Goal: Information Seeking & Learning: Learn about a topic

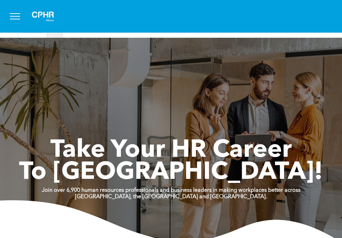
scroll to position [0, 0]
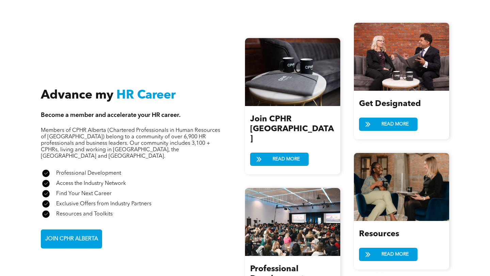
scroll to position [715, 0]
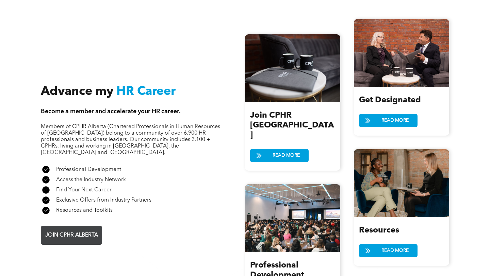
click at [69, 229] on span "JOIN CPHR ALBERTA" at bounding box center [72, 235] width 58 height 13
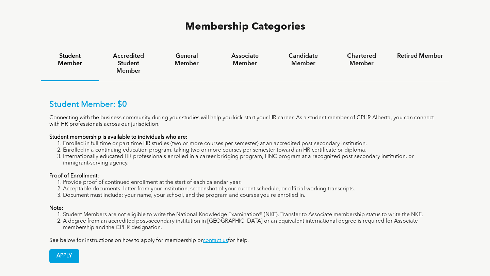
scroll to position [442, 0]
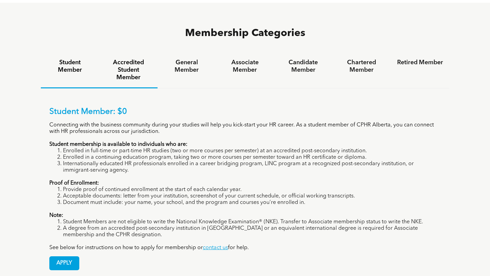
click at [115, 59] on h4 "Accredited Student Member" at bounding box center [128, 70] width 46 height 22
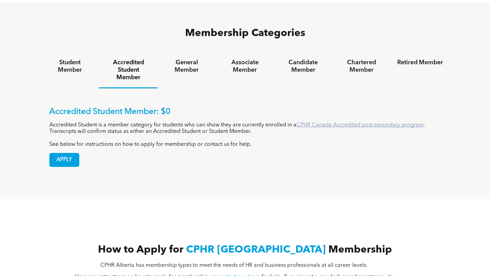
click at [315, 123] on link "CPHR Canada Accredited post-secondary program" at bounding box center [360, 125] width 127 height 5
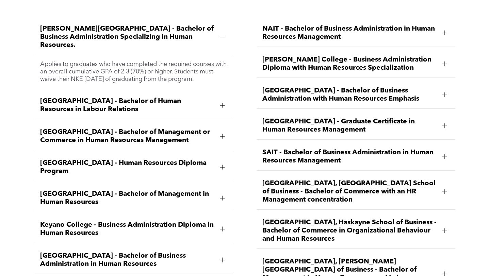
scroll to position [965, 0]
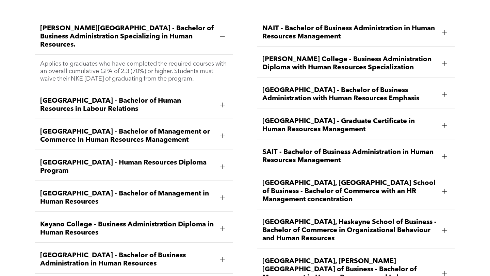
click at [442, 187] on div at bounding box center [445, 192] width 10 height 10
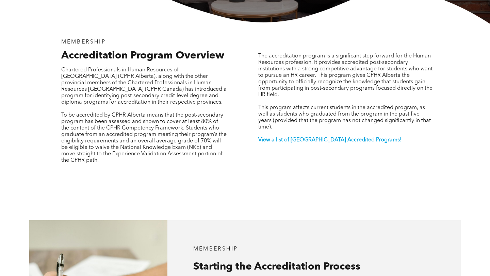
scroll to position [0, 0]
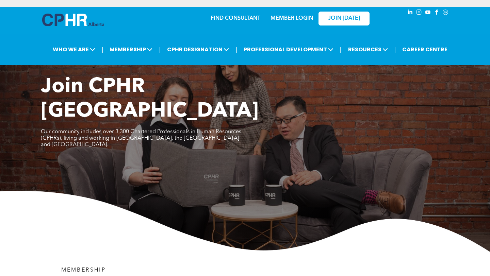
scroll to position [442, 0]
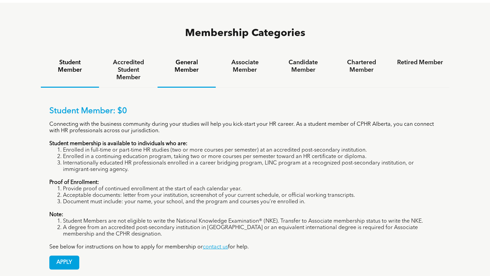
click at [171, 59] on h4 "General Member" at bounding box center [187, 66] width 46 height 15
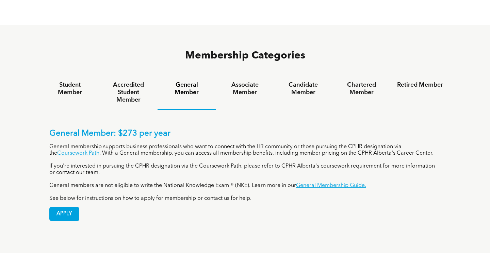
scroll to position [419, 0]
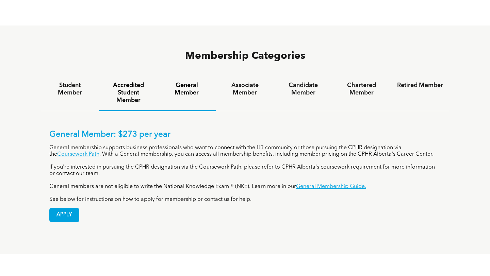
click at [143, 82] on h4 "Accredited Student Member" at bounding box center [128, 93] width 46 height 22
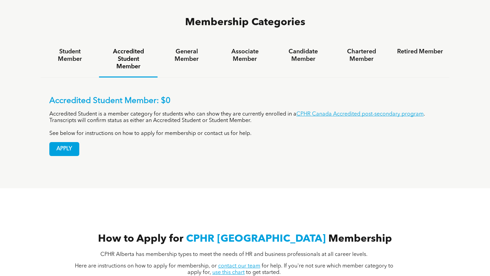
scroll to position [0, 0]
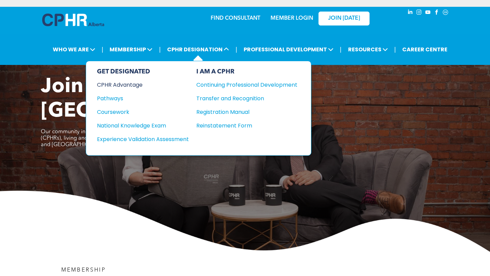
click at [127, 84] on div "CPHR Advantage" at bounding box center [138, 85] width 83 height 9
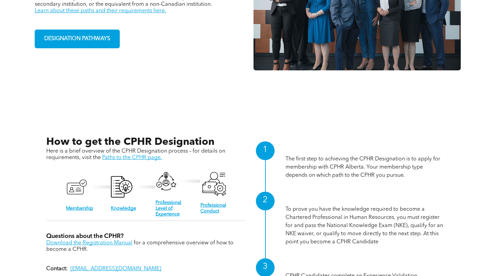
scroll to position [452, 0]
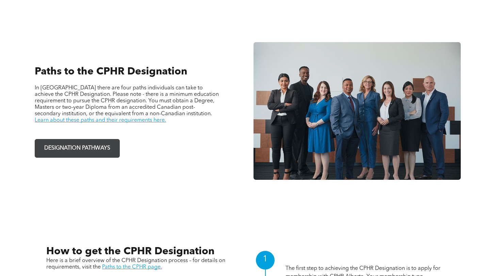
click at [70, 151] on span "DESIGNATION PATHWAYS" at bounding box center [77, 148] width 71 height 13
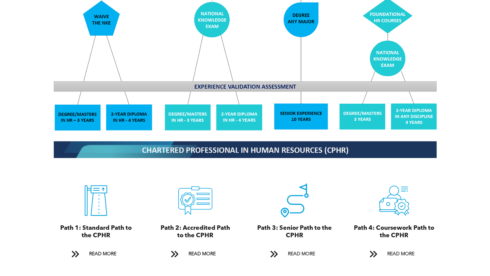
scroll to position [644, 0]
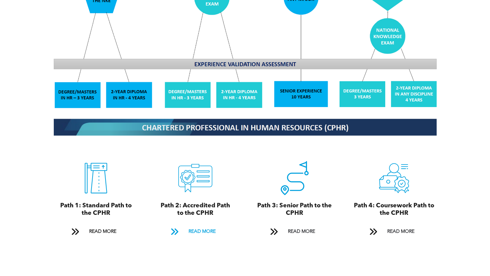
click at [190, 226] on span "READ MORE" at bounding box center [202, 232] width 32 height 13
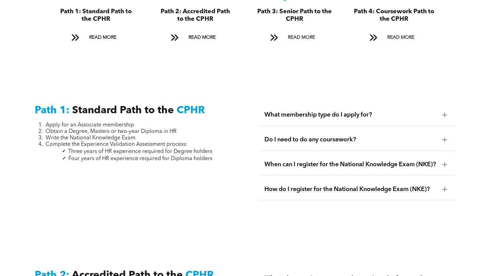
scroll to position [830, 0]
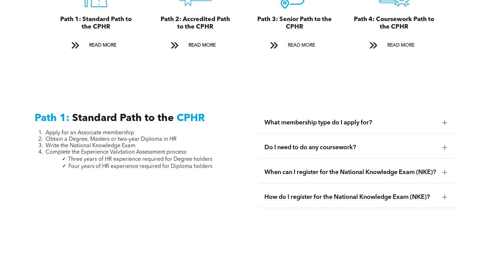
click at [439, 116] on div "What membership type do I apply for?" at bounding box center [357, 122] width 196 height 21
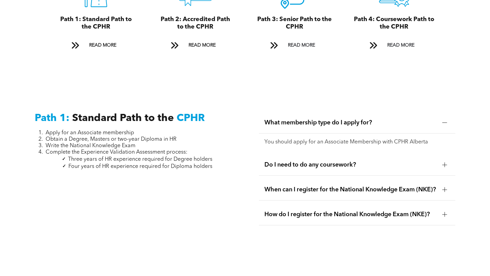
click at [445, 121] on div at bounding box center [445, 123] width 0 height 5
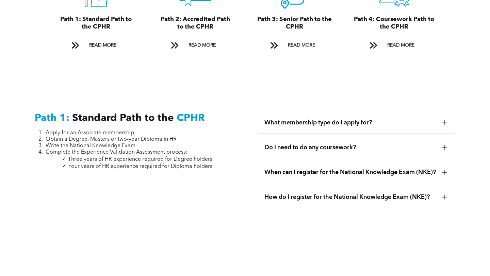
click at [445, 121] on div at bounding box center [445, 123] width 0 height 5
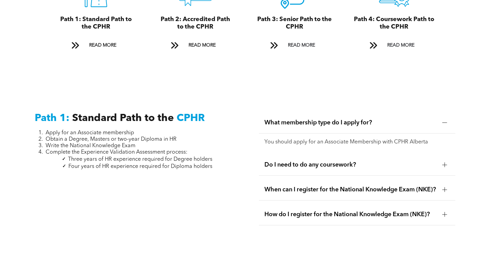
click at [445, 121] on div at bounding box center [445, 123] width 0 height 5
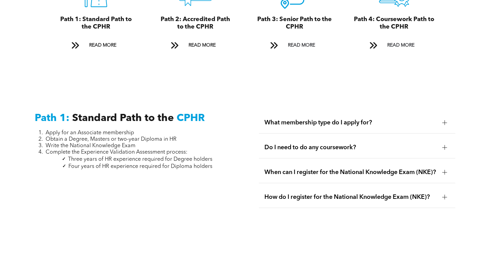
click at [438, 139] on div "Do I need to do any coursework?" at bounding box center [357, 147] width 196 height 21
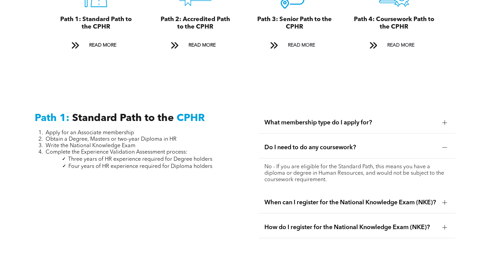
click at [441, 143] on div at bounding box center [445, 148] width 10 height 10
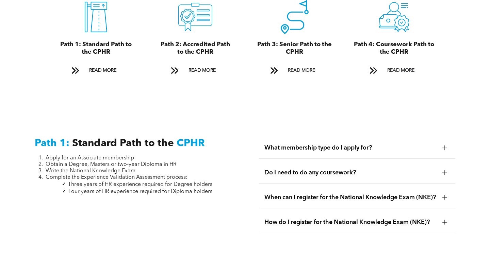
scroll to position [806, 0]
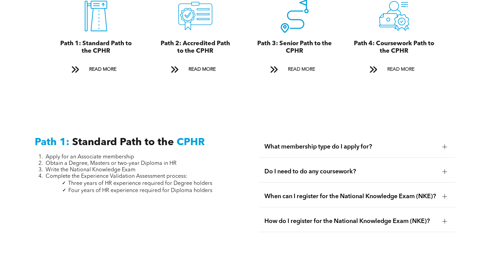
click at [442, 186] on div "When can I register for the National Knowledge Exam (NKE)?" at bounding box center [357, 196] width 196 height 21
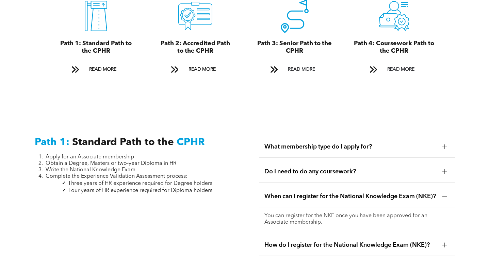
click at [442, 192] on div at bounding box center [445, 197] width 10 height 10
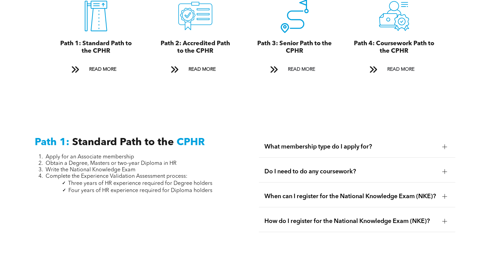
click at [442, 217] on div at bounding box center [445, 222] width 10 height 10
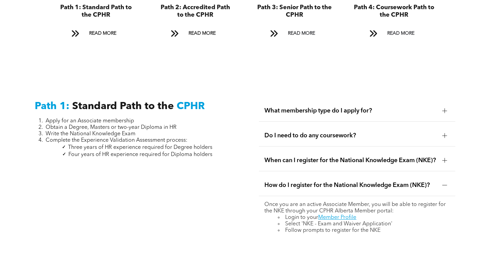
scroll to position [842, 0]
click at [391, 101] on div "What membership type do I apply for?" at bounding box center [357, 111] width 196 height 21
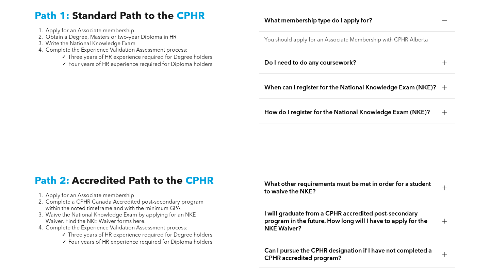
scroll to position [951, 0]
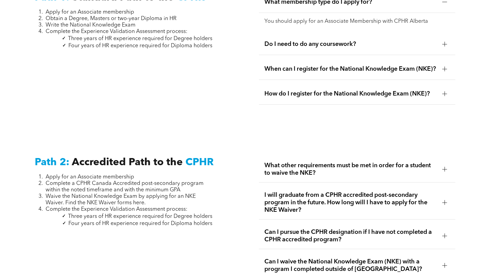
click at [343, 163] on span "What other requirements must be met in order for a student to waive the NKE?" at bounding box center [351, 169] width 172 height 15
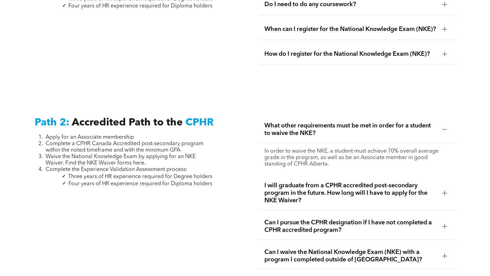
scroll to position [991, 0]
click at [347, 183] on span "I will graduate from a CPHR accredited post-secondary program in the future. Ho…" at bounding box center [351, 193] width 172 height 22
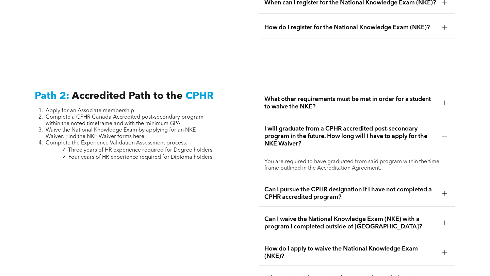
scroll to position [1022, 0]
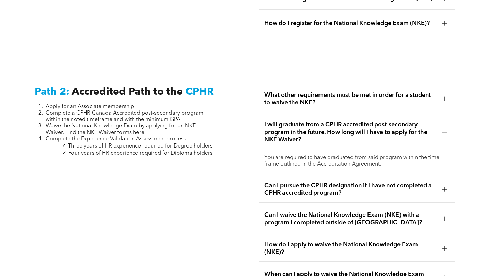
click at [347, 183] on span "Can I pursue the CPHR designation if I have not completed a CPHR accredited pro…" at bounding box center [351, 189] width 172 height 15
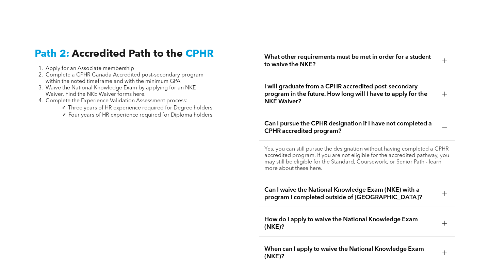
click at [347, 187] on span "Can I waive the National Knowledge Exam (NKE) with a program I completed outsid…" at bounding box center [351, 194] width 172 height 15
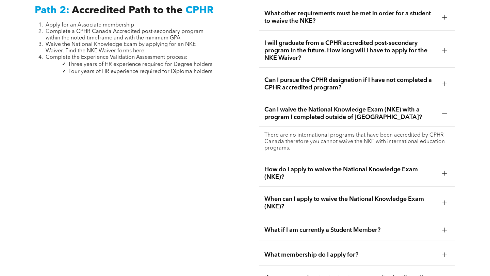
scroll to position [1105, 0]
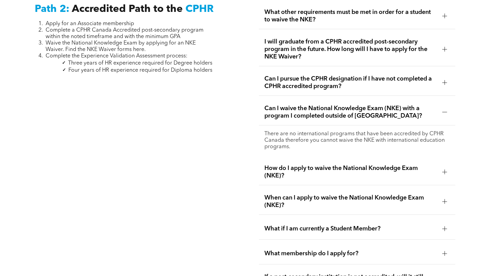
click at [326, 165] on span "How do I apply to waive the National Knowledge Exam (NKE)?" at bounding box center [351, 172] width 172 height 15
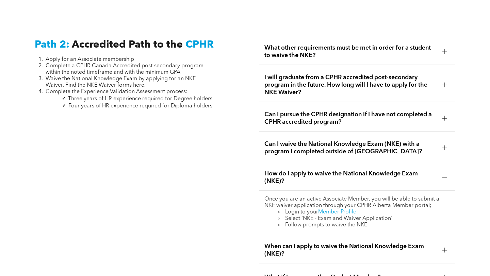
scroll to position [1019, 0]
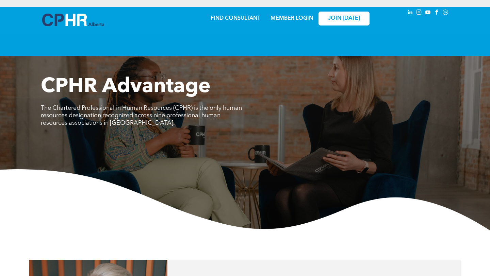
scroll to position [452, 0]
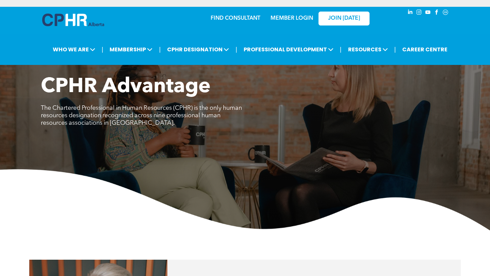
scroll to position [452, 0]
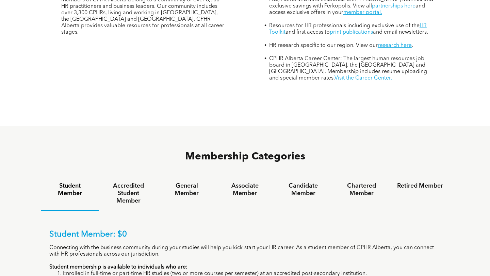
scroll to position [320, 0]
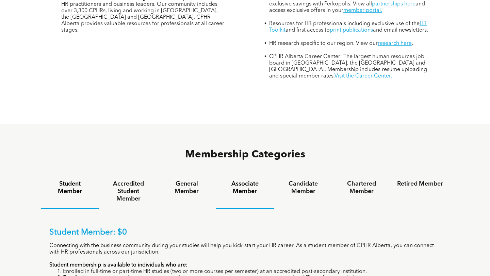
click at [251, 174] on div "Associate Member" at bounding box center [245, 191] width 58 height 35
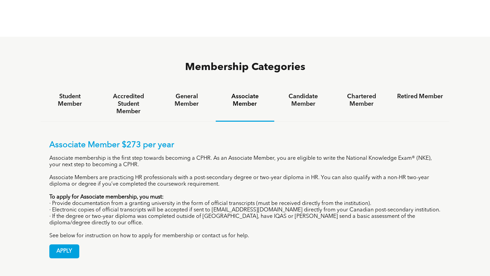
scroll to position [406, 0]
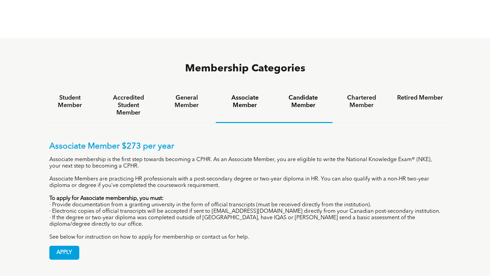
click at [291, 94] on h4 "Candidate Member" at bounding box center [304, 101] width 46 height 15
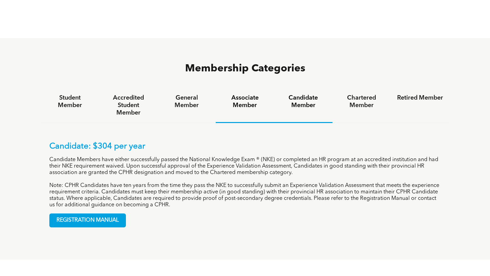
click at [251, 94] on h4 "Associate Member" at bounding box center [245, 101] width 46 height 15
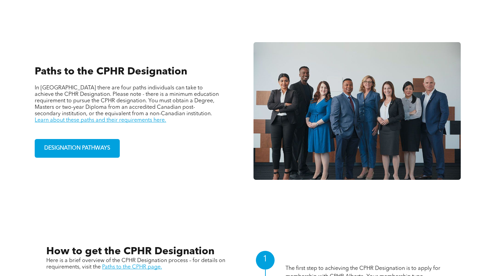
scroll to position [452, 0]
